Goal: Task Accomplishment & Management: Use online tool/utility

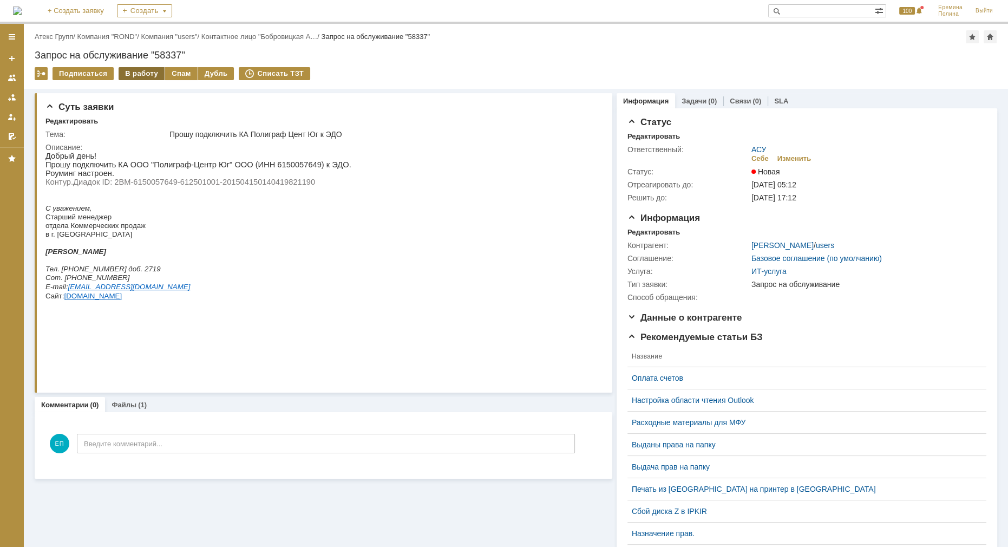
click at [139, 70] on div "В работу" at bounding box center [142, 73] width 46 height 13
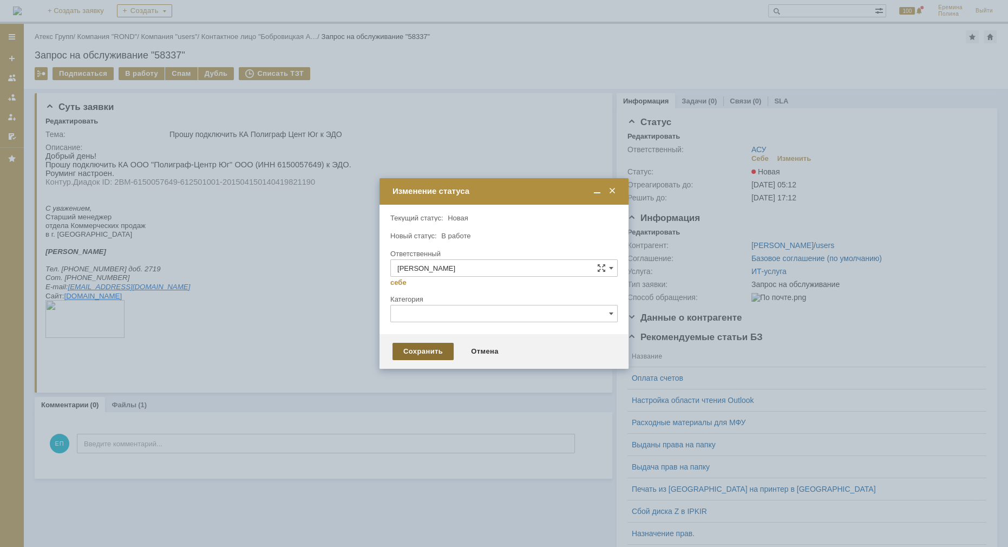
click at [434, 352] on div "Сохранить" at bounding box center [423, 351] width 61 height 17
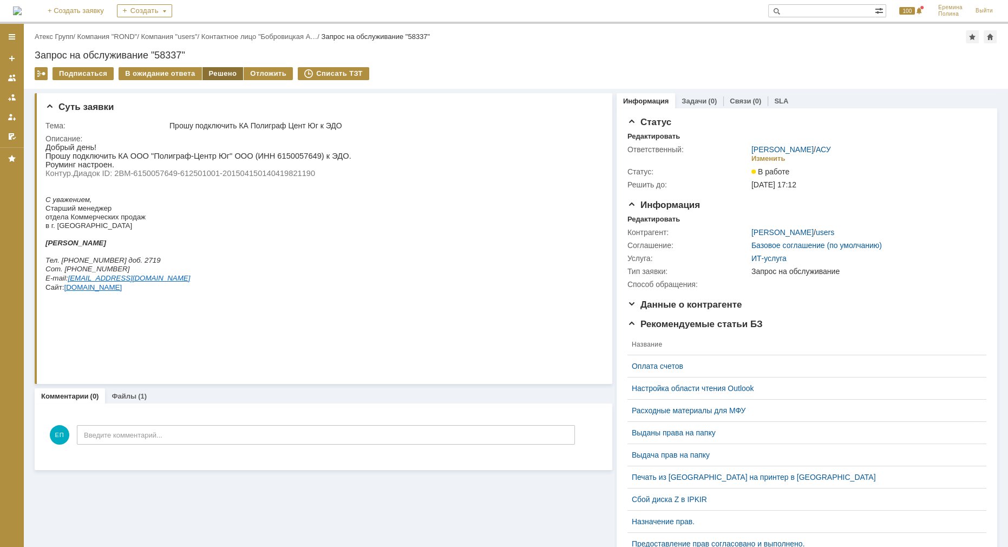
click at [214, 74] on div "Решено" at bounding box center [223, 73] width 41 height 13
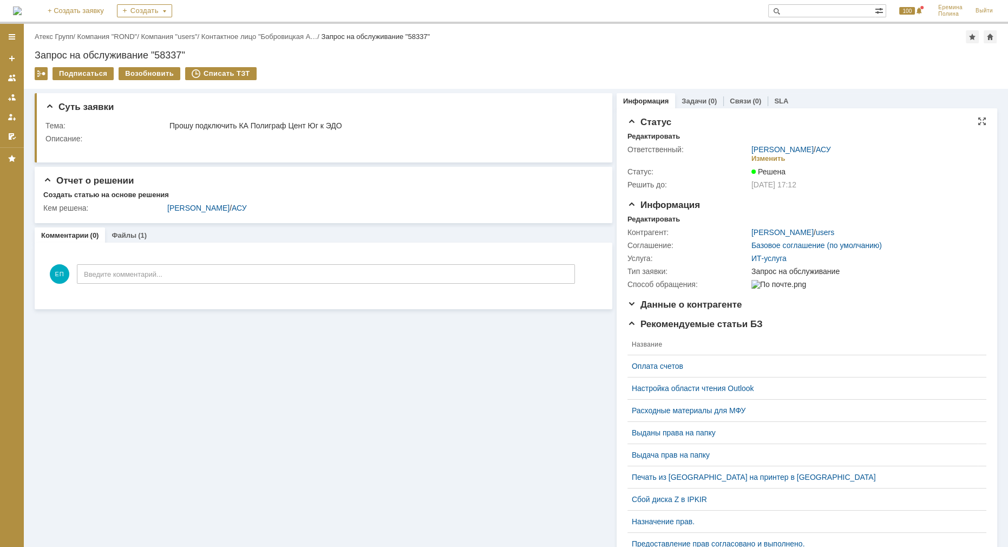
click at [825, 143] on td "[PERSON_NAME] / АСУ Изменить" at bounding box center [867, 154] width 234 height 22
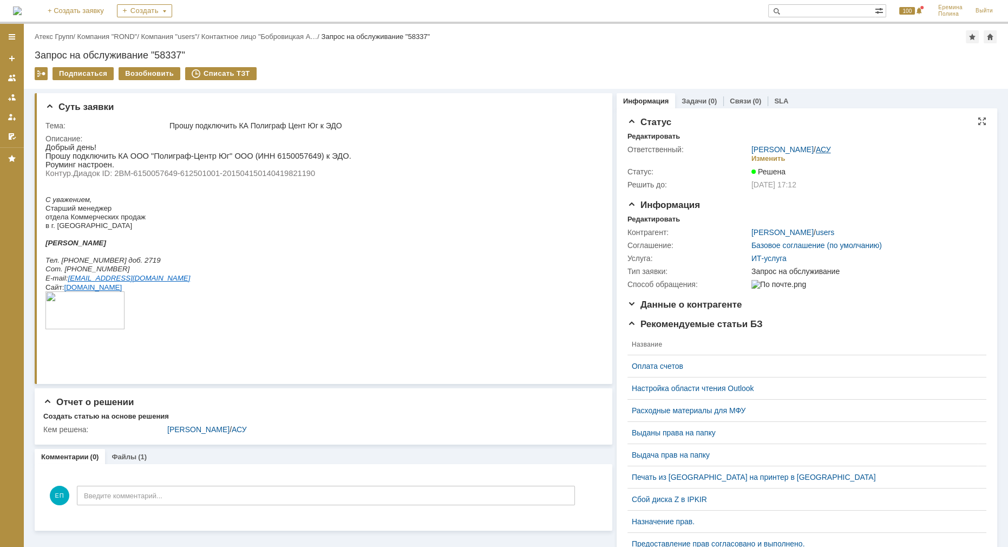
click at [824, 150] on link "АСУ" at bounding box center [823, 149] width 15 height 9
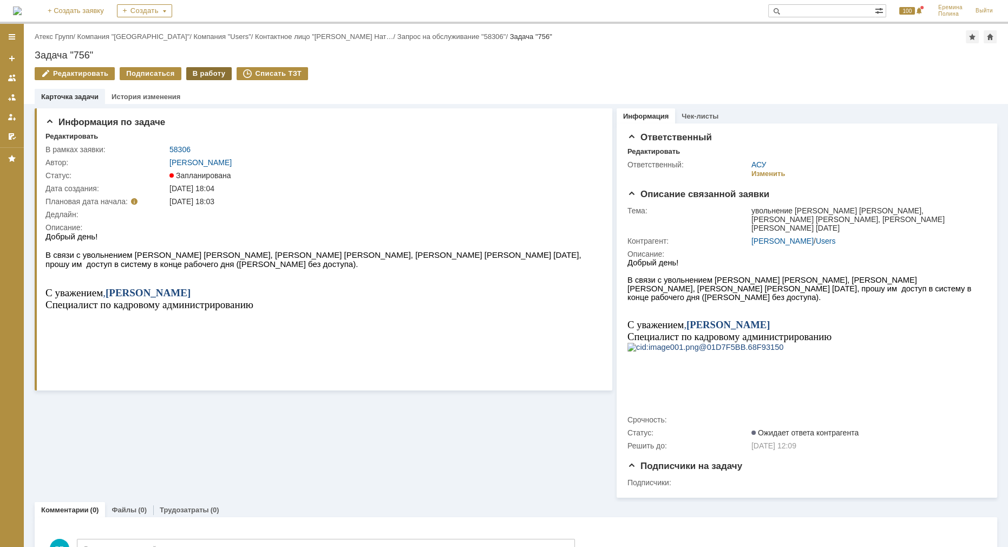
click at [197, 77] on div "В работу" at bounding box center [209, 73] width 46 height 13
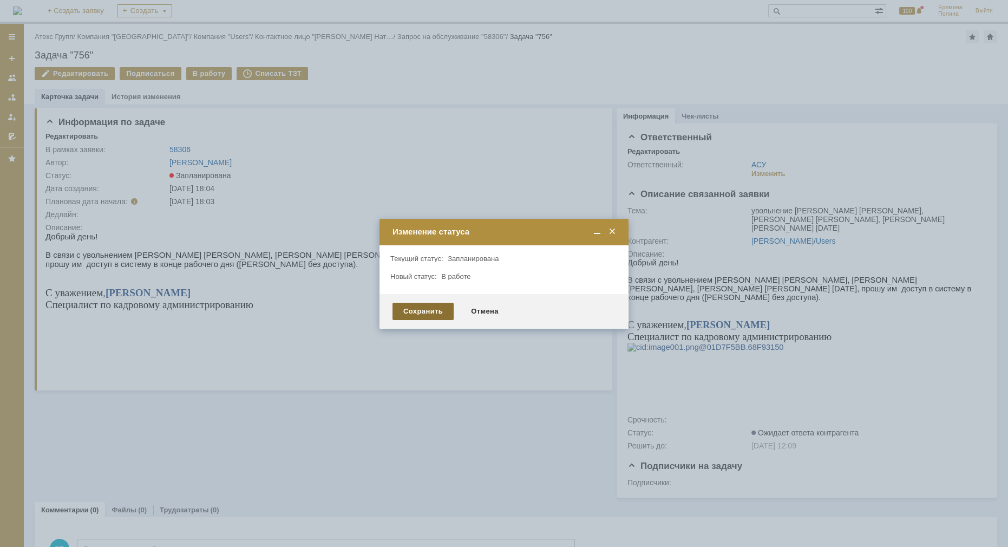
click at [421, 309] on div "Сохранить" at bounding box center [423, 311] width 61 height 17
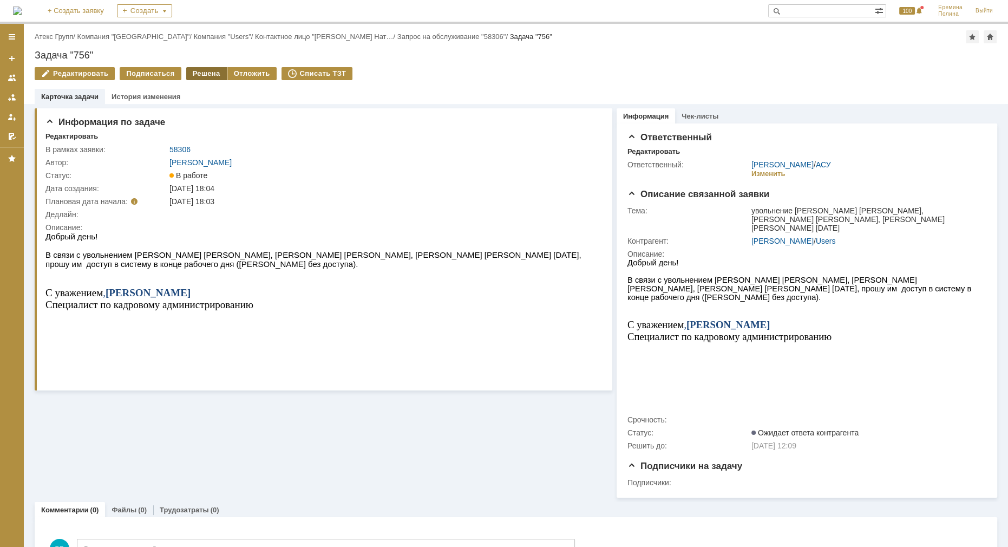
click at [194, 70] on div "Решена" at bounding box center [206, 73] width 41 height 13
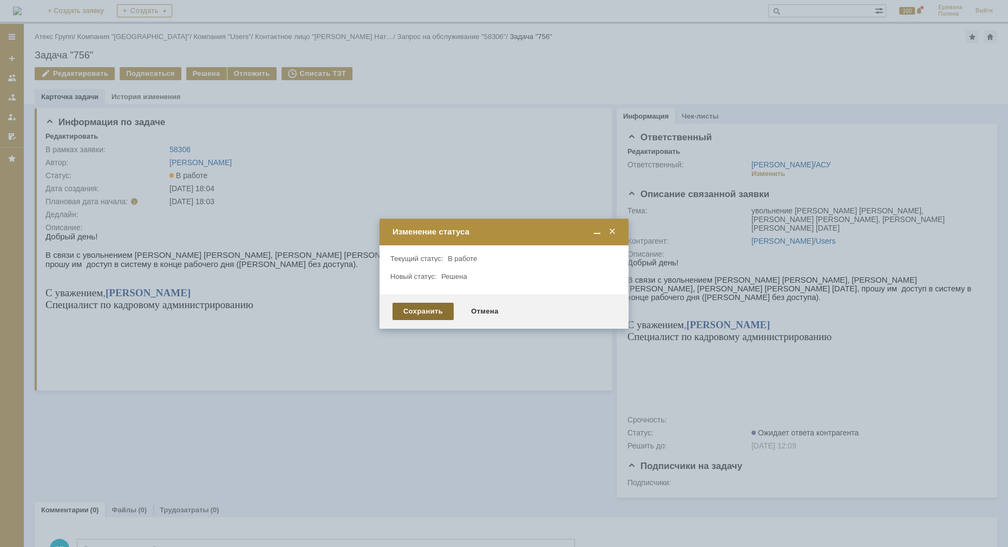
click at [427, 305] on div "Сохранить" at bounding box center [423, 311] width 61 height 17
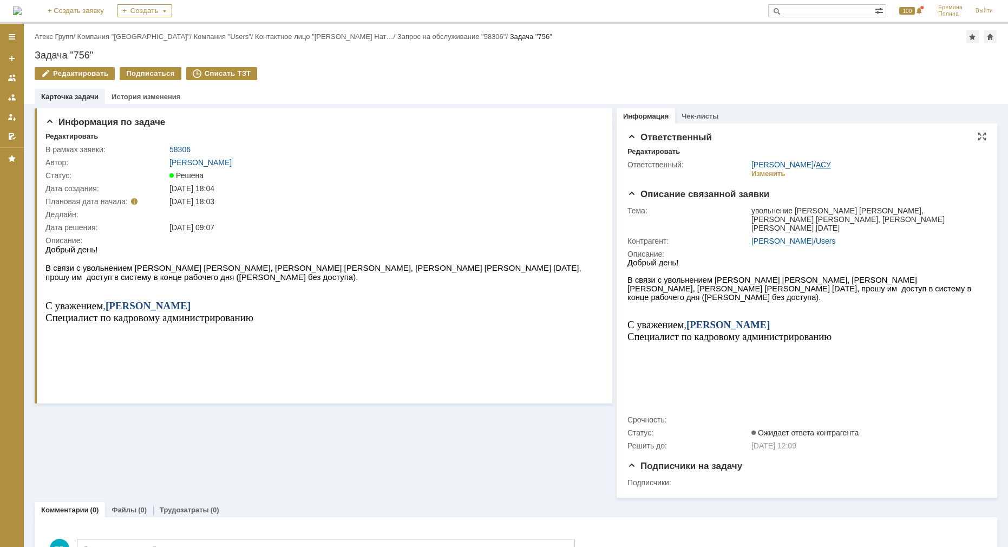
click at [820, 162] on link "АСУ" at bounding box center [823, 164] width 15 height 9
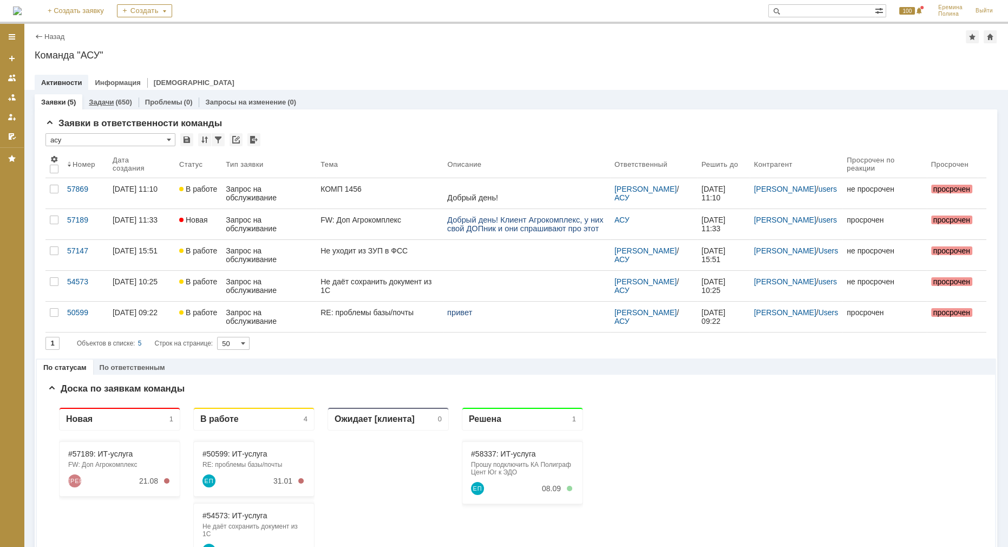
click at [110, 99] on link "Задачи" at bounding box center [101, 102] width 25 height 8
